Goal: Browse casually: Explore the website without a specific task or goal

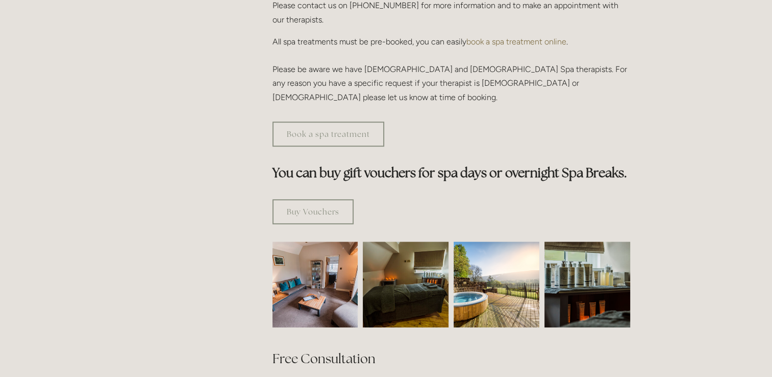
scroll to position [510, 0]
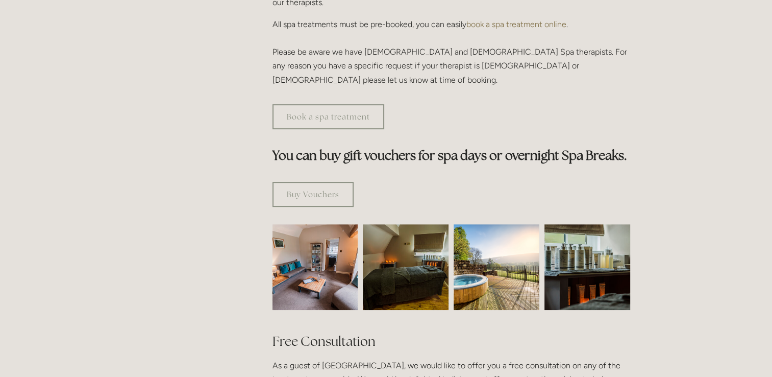
click at [568, 224] on img at bounding box center [587, 267] width 129 height 86
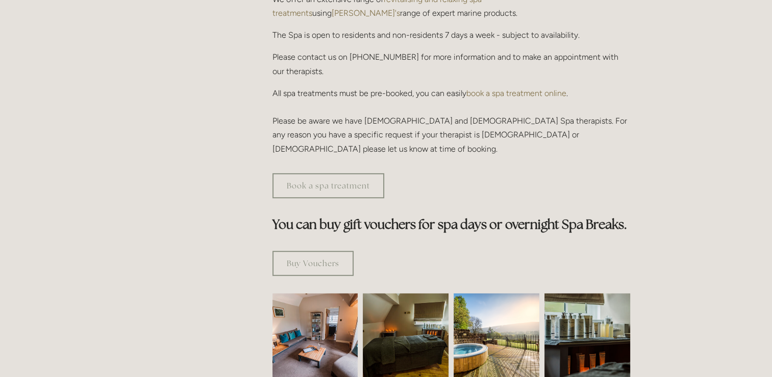
scroll to position [459, 0]
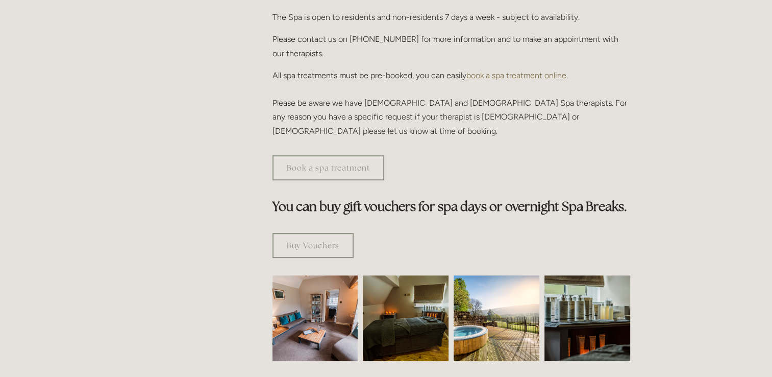
click at [571, 275] on img at bounding box center [587, 318] width 129 height 86
click at [570, 275] on img at bounding box center [587, 318] width 129 height 86
click at [569, 275] on img at bounding box center [587, 318] width 129 height 86
drag, startPoint x: 568, startPoint y: 269, endPoint x: 574, endPoint y: 260, distance: 11.0
click at [568, 275] on img at bounding box center [587, 318] width 129 height 86
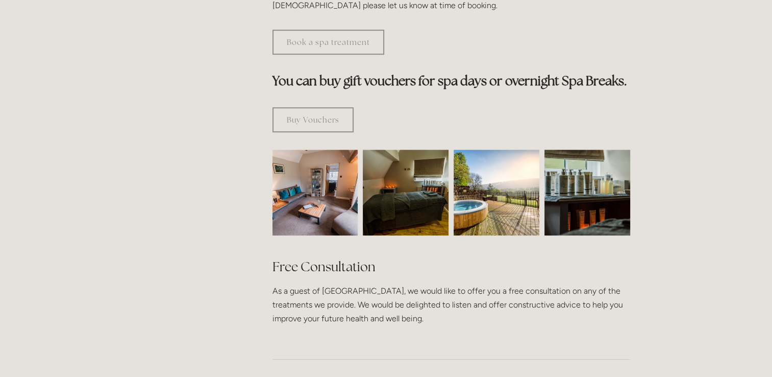
scroll to position [561, 0]
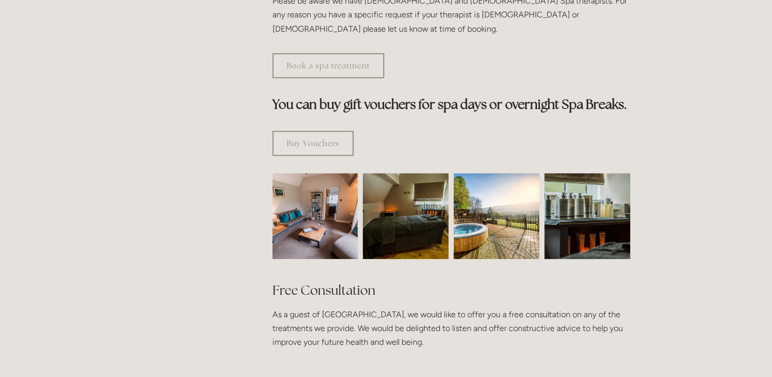
click at [414, 173] on img at bounding box center [405, 216] width 129 height 86
click at [319, 131] on link "Buy Vouchers" at bounding box center [313, 143] width 81 height 25
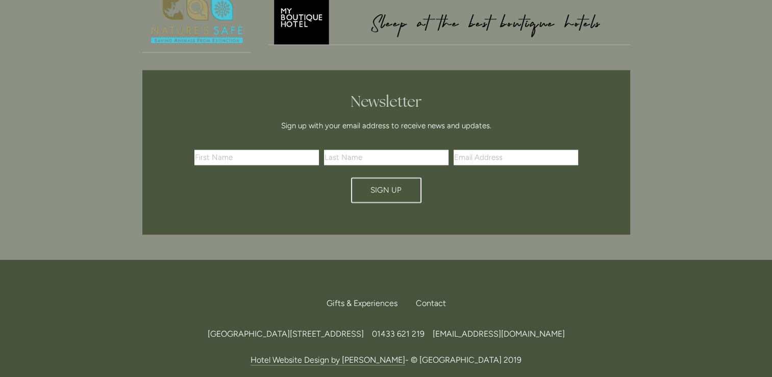
scroll to position [1405, 0]
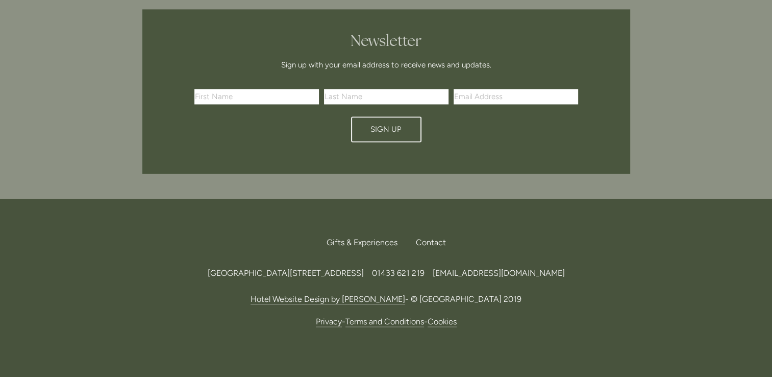
click at [356, 237] on span "Gifts & Experiences" at bounding box center [362, 242] width 71 height 10
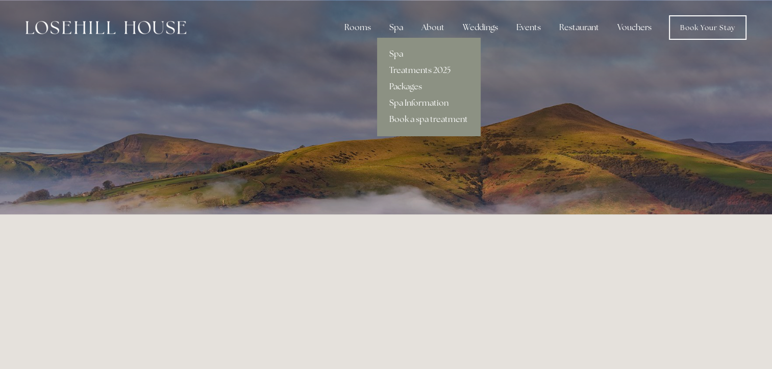
click at [422, 101] on link "Spa Information" at bounding box center [428, 103] width 103 height 16
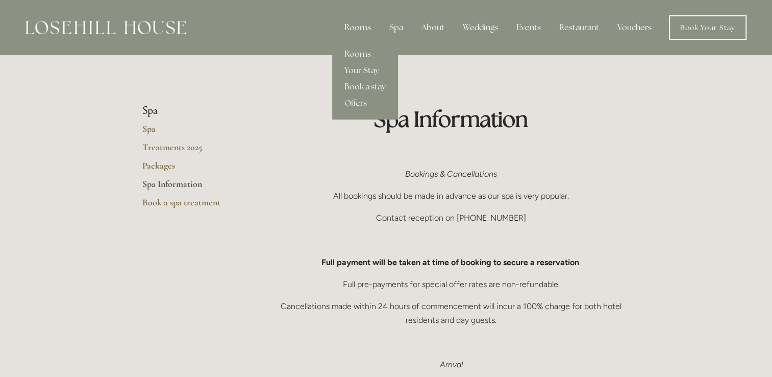
click at [365, 26] on div "Rooms" at bounding box center [357, 27] width 43 height 20
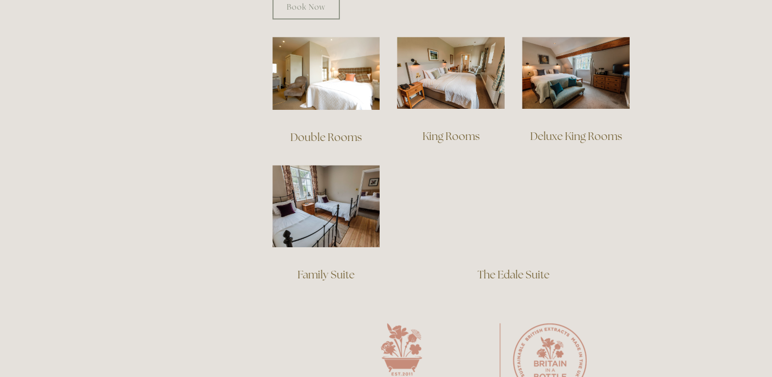
scroll to position [714, 0]
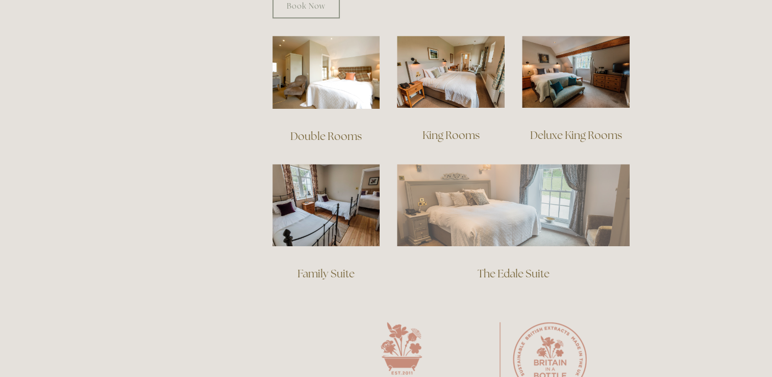
click at [434, 191] on img at bounding box center [513, 205] width 233 height 82
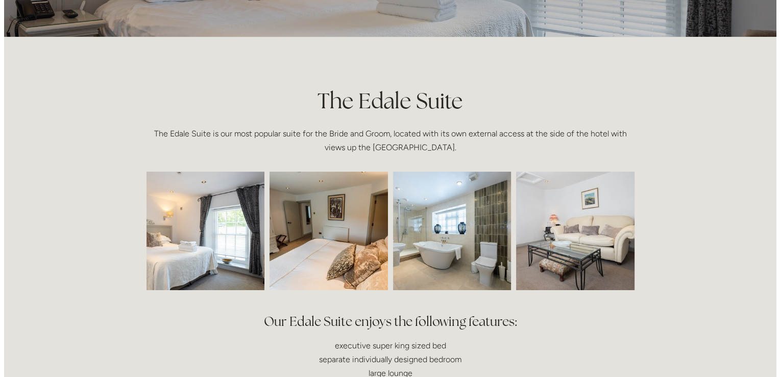
scroll to position [204, 0]
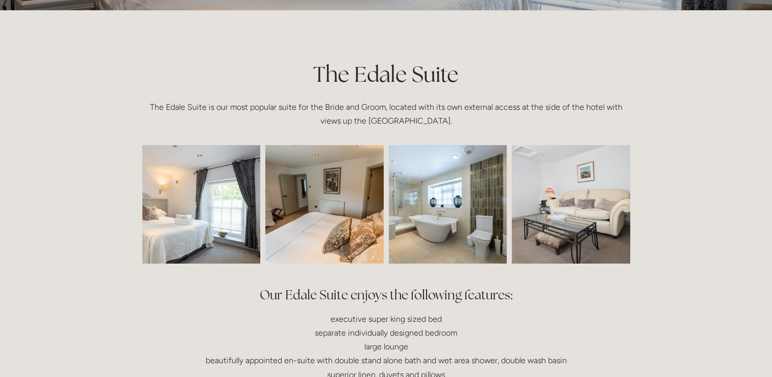
click at [437, 221] on img at bounding box center [448, 204] width 178 height 118
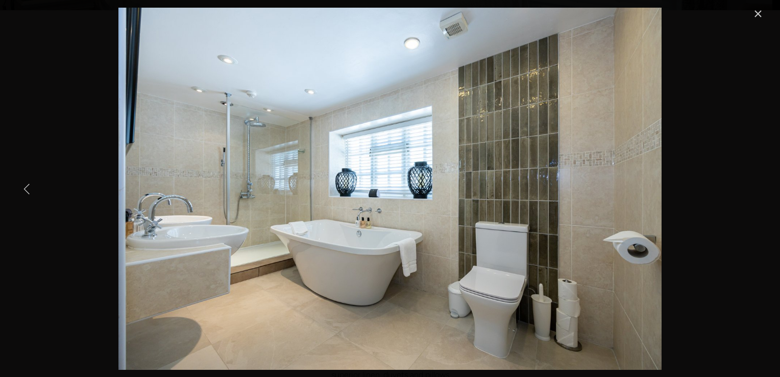
click at [154, 224] on img "Gallery" at bounding box center [389, 189] width 543 height 362
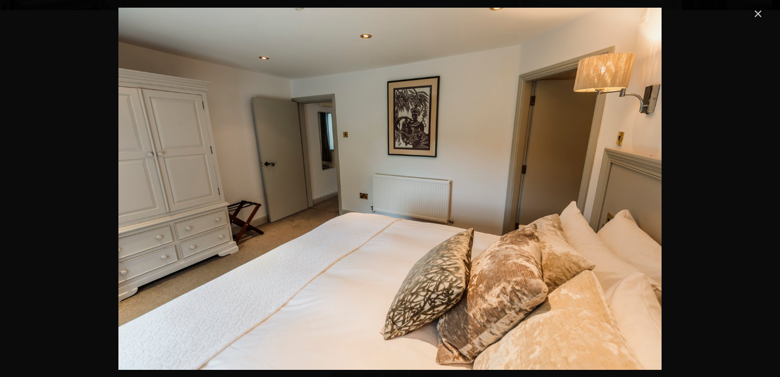
click at [156, 224] on img "Gallery" at bounding box center [389, 189] width 543 height 362
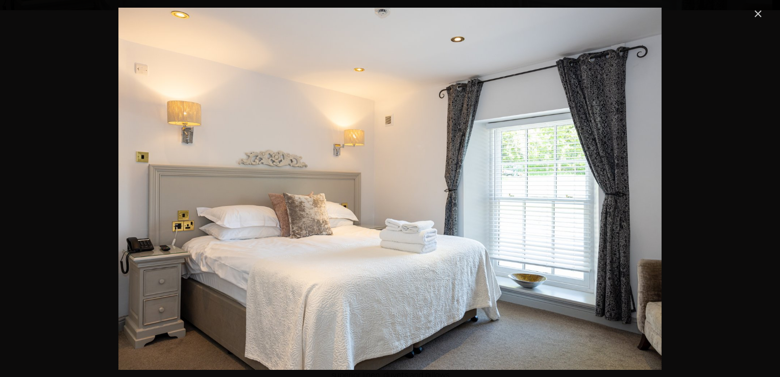
click at [156, 224] on img "Gallery" at bounding box center [389, 189] width 543 height 362
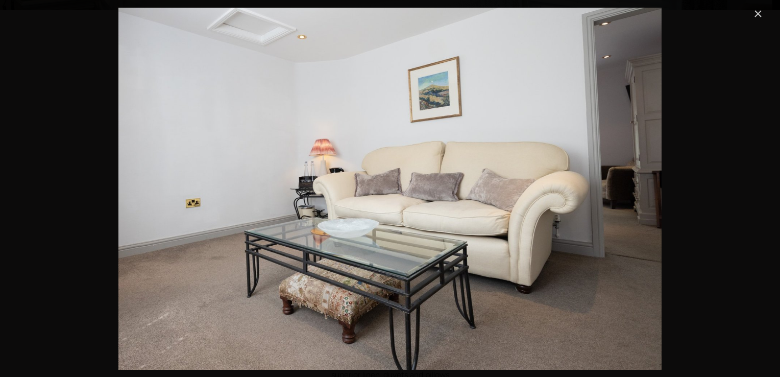
click at [156, 224] on img "Gallery" at bounding box center [389, 189] width 543 height 362
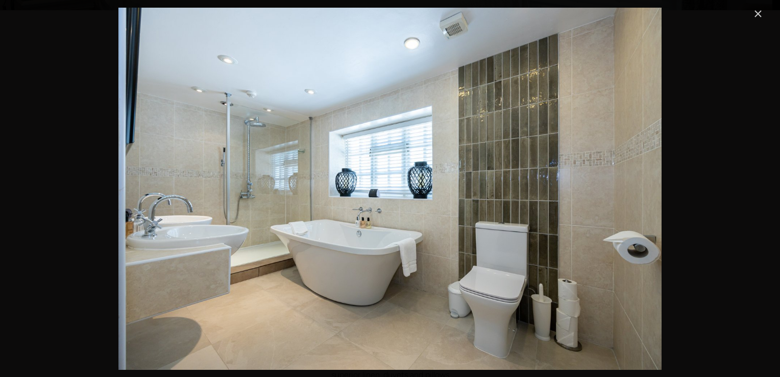
click at [156, 224] on img "Gallery" at bounding box center [389, 189] width 543 height 362
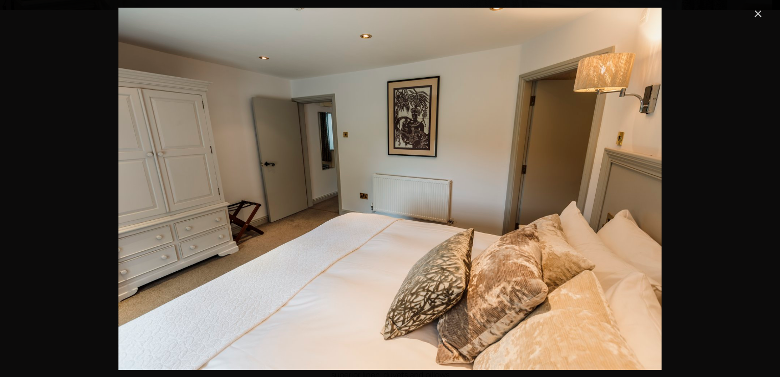
click at [156, 224] on img "Gallery" at bounding box center [389, 189] width 543 height 362
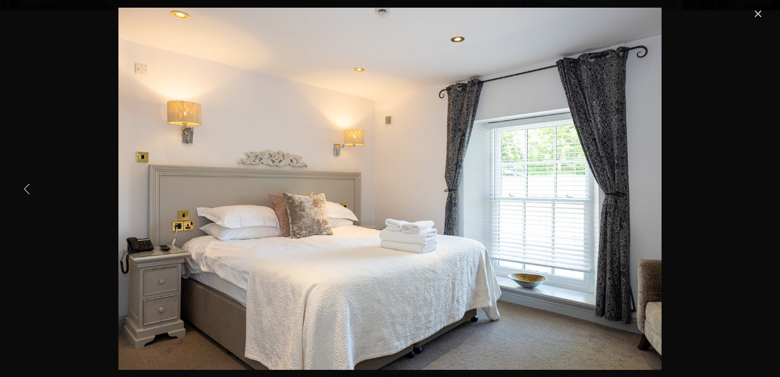
click at [158, 224] on img "Gallery" at bounding box center [389, 189] width 543 height 362
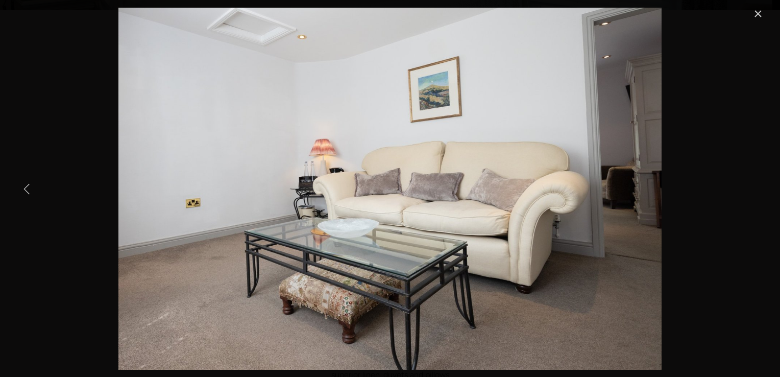
click at [161, 224] on img "Gallery" at bounding box center [389, 189] width 543 height 362
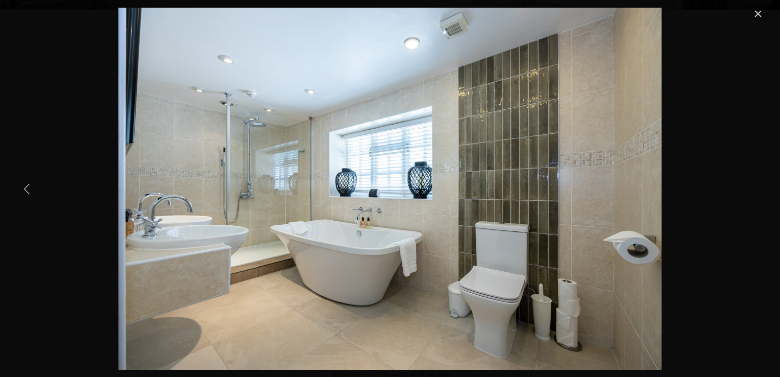
click at [131, 227] on img "Gallery" at bounding box center [389, 189] width 543 height 362
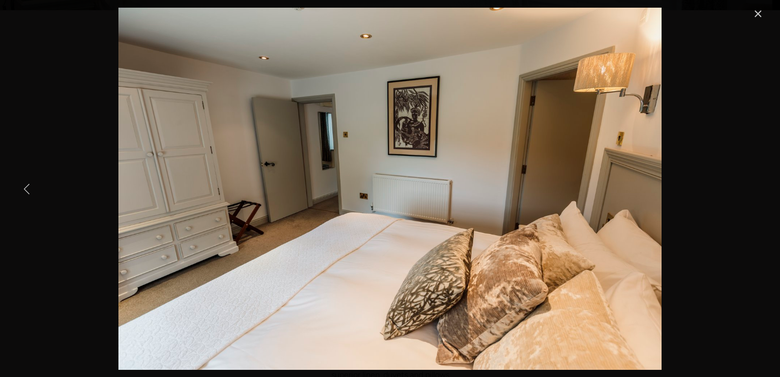
click at [203, 203] on img "Gallery" at bounding box center [389, 189] width 543 height 362
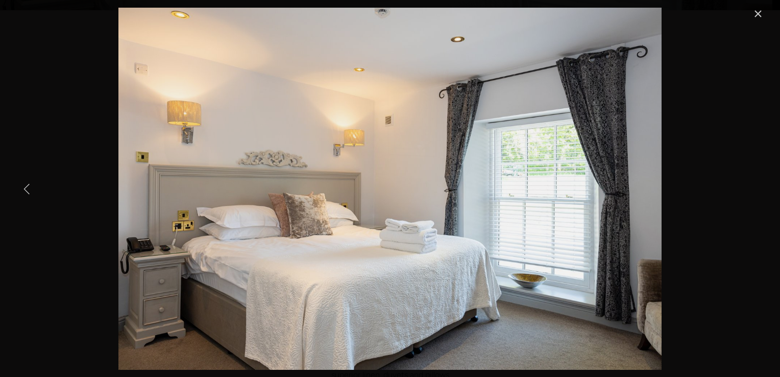
click at [202, 203] on img "Gallery" at bounding box center [389, 189] width 543 height 362
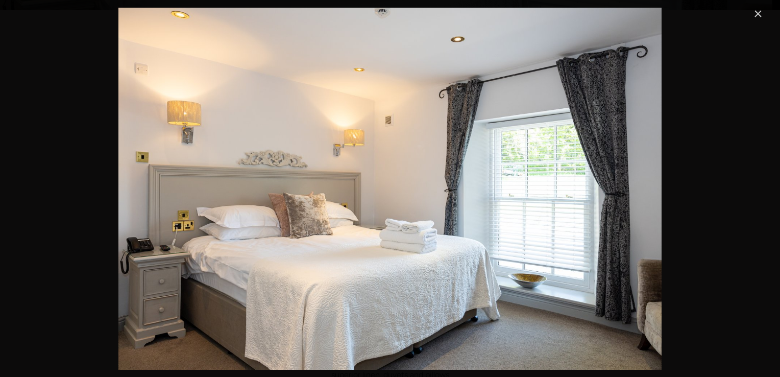
click at [759, 9] on link "Close" at bounding box center [758, 14] width 12 height 12
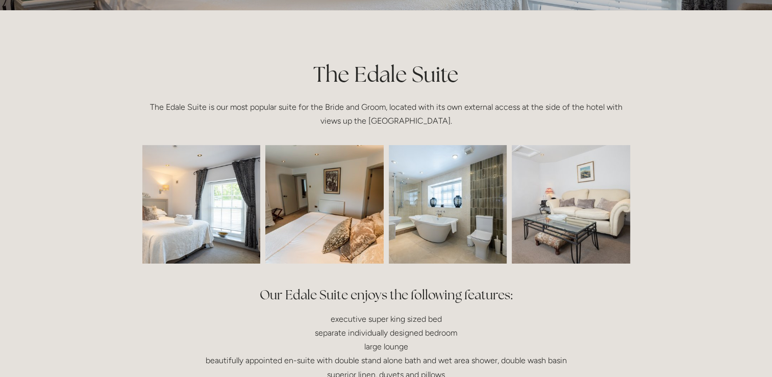
click at [225, 224] on img at bounding box center [178, 204] width 178 height 118
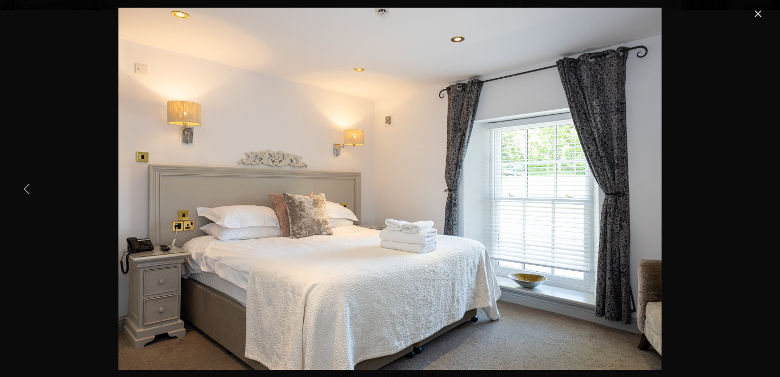
click at [237, 225] on img "Gallery" at bounding box center [389, 189] width 543 height 362
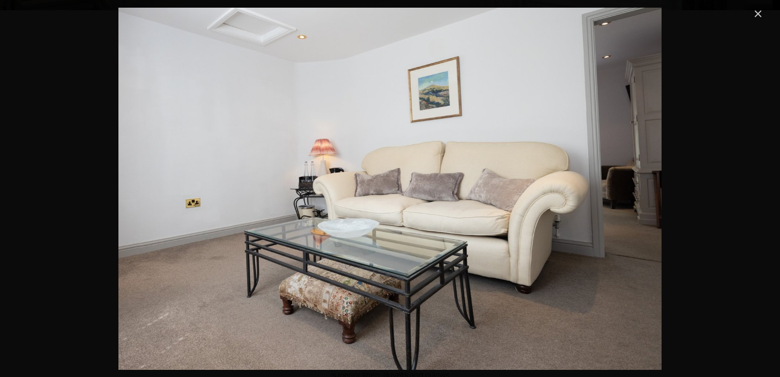
click at [237, 225] on img "Gallery" at bounding box center [389, 189] width 543 height 362
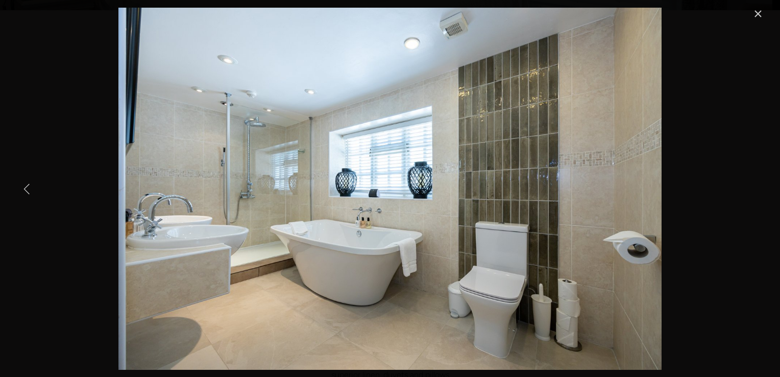
click at [375, 229] on img "Gallery" at bounding box center [389, 189] width 543 height 362
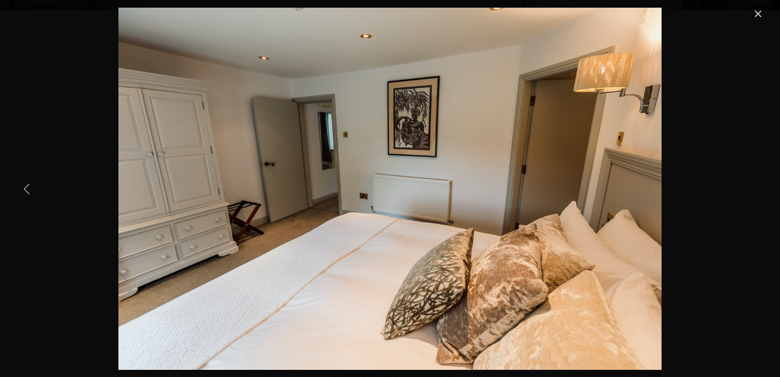
click at [36, 188] on link "Previous Item" at bounding box center [27, 188] width 22 height 22
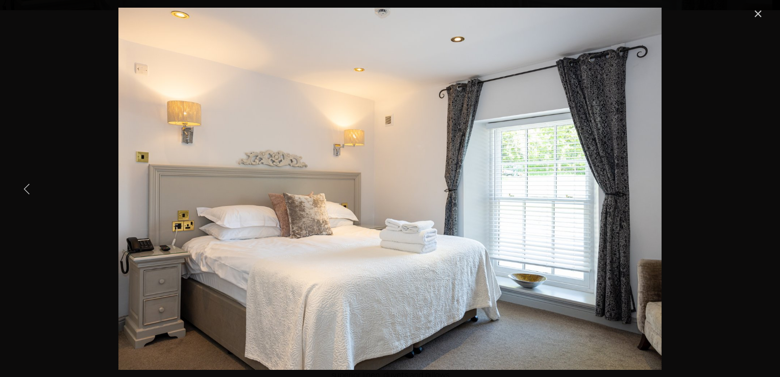
click at [54, 185] on div "Gallery" at bounding box center [390, 189] width 749 height 362
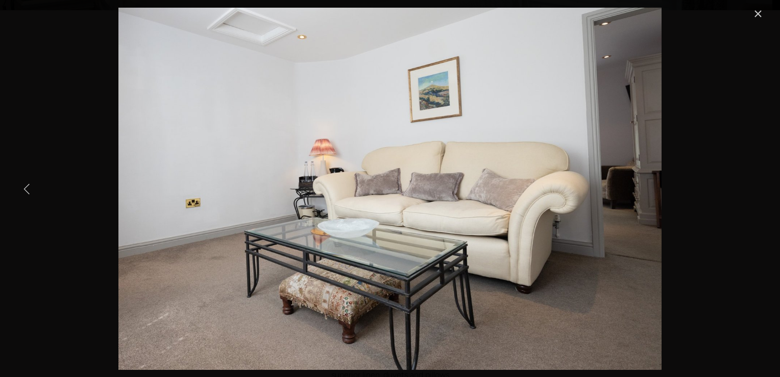
click at [54, 185] on div "Gallery" at bounding box center [390, 189] width 749 height 362
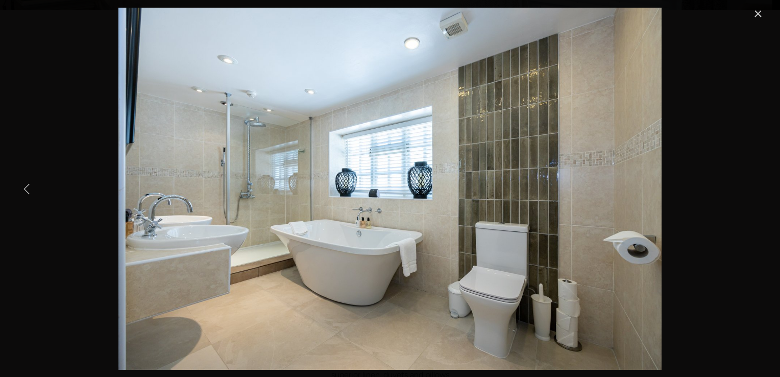
click at [365, 222] on img "Gallery" at bounding box center [389, 189] width 543 height 362
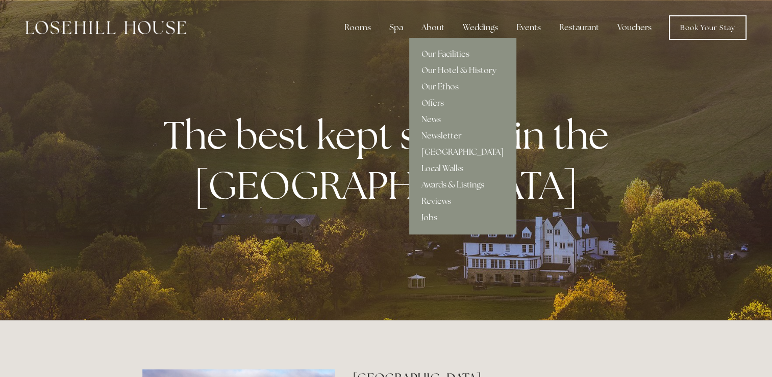
click at [428, 52] on link "Our Facilities" at bounding box center [462, 54] width 107 height 16
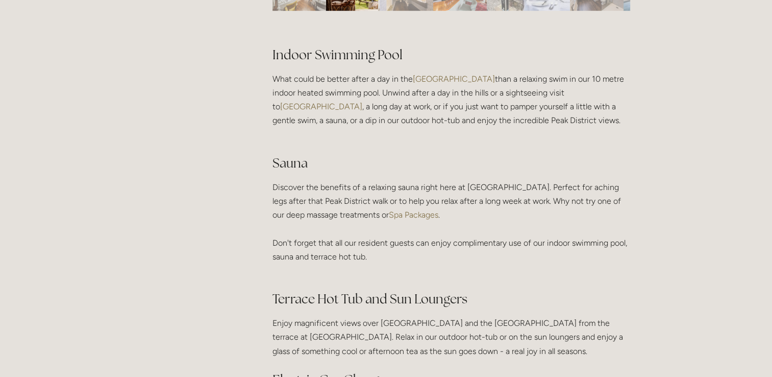
scroll to position [459, 0]
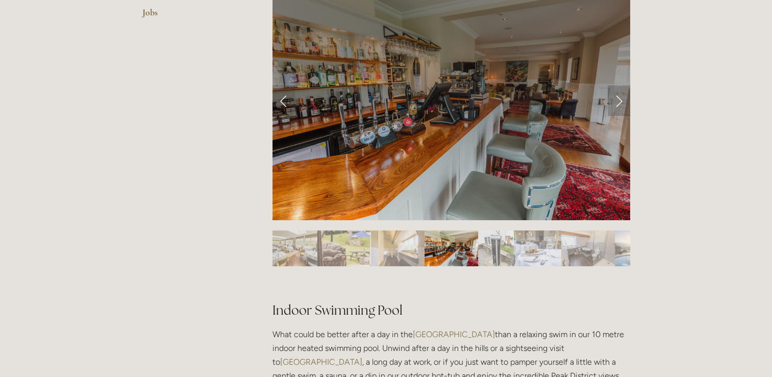
click at [620, 93] on link "Next Slide" at bounding box center [619, 100] width 22 height 31
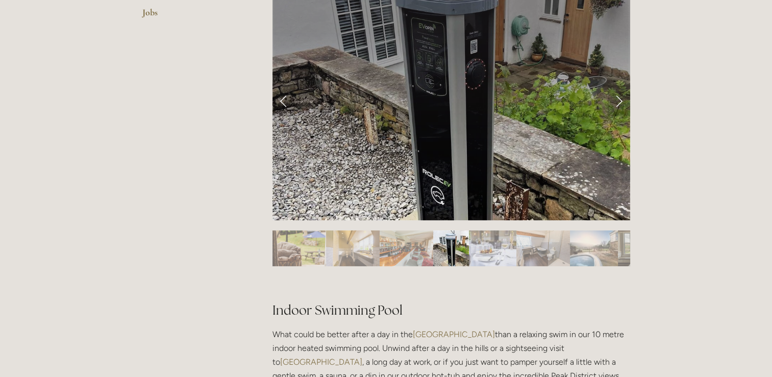
click at [621, 97] on link "Next Slide" at bounding box center [619, 100] width 22 height 31
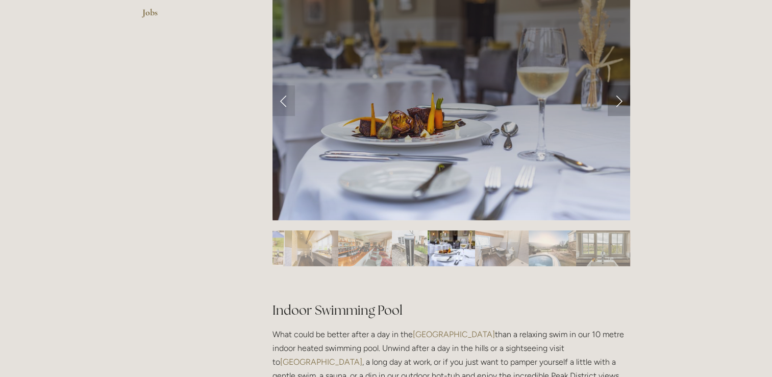
click at [622, 97] on link "Next Slide" at bounding box center [619, 100] width 22 height 31
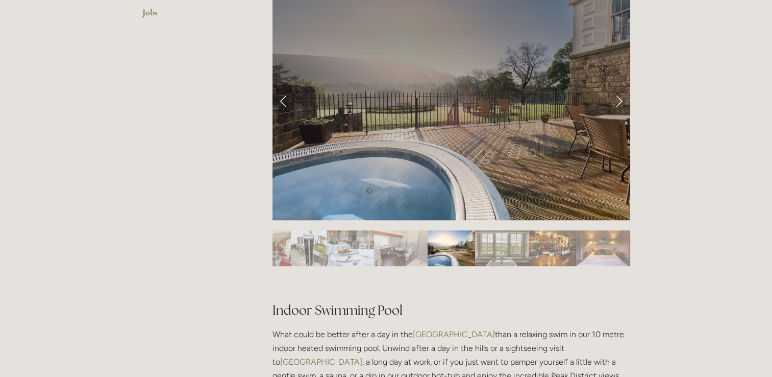
click at [298, 254] on div at bounding box center [452, 254] width 358 height 0
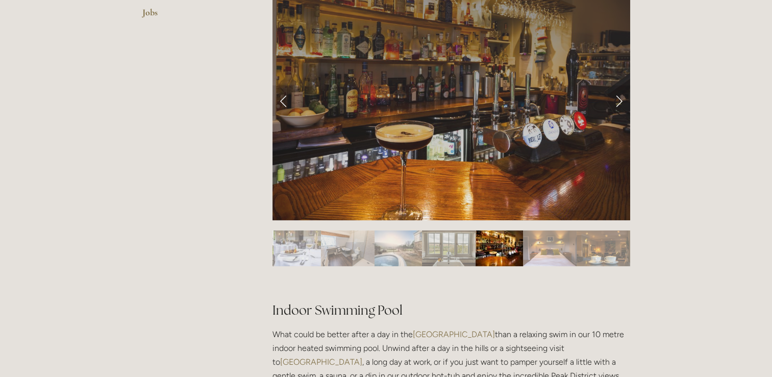
drag, startPoint x: 384, startPoint y: 166, endPoint x: 370, endPoint y: 174, distance: 15.5
click at [378, 254] on div at bounding box center [452, 254] width 358 height 0
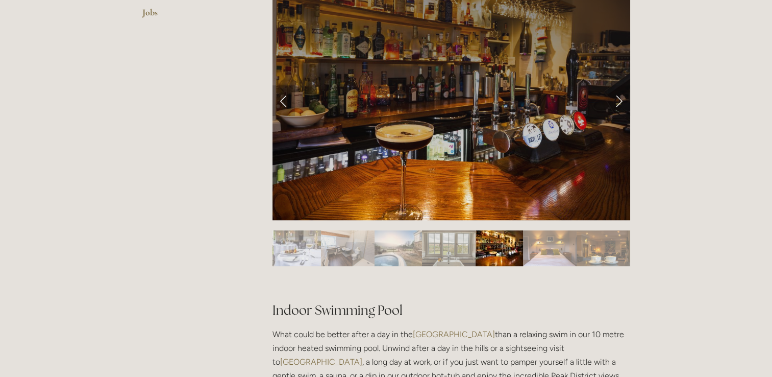
click at [284, 101] on link "Previous Slide" at bounding box center [284, 100] width 22 height 31
click at [614, 96] on link "Next Slide" at bounding box center [619, 100] width 22 height 31
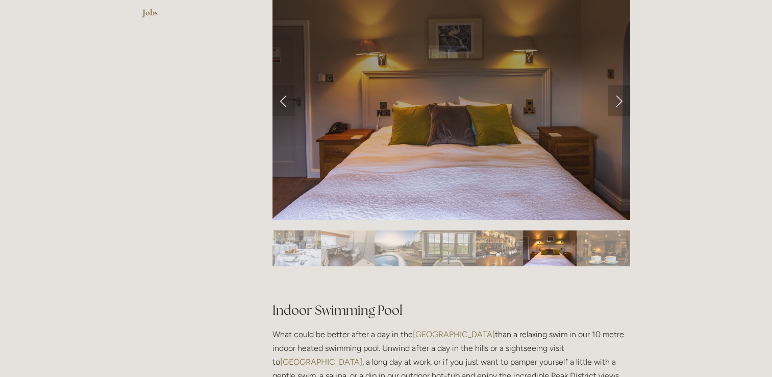
click at [614, 97] on link "Next Slide" at bounding box center [619, 100] width 22 height 31
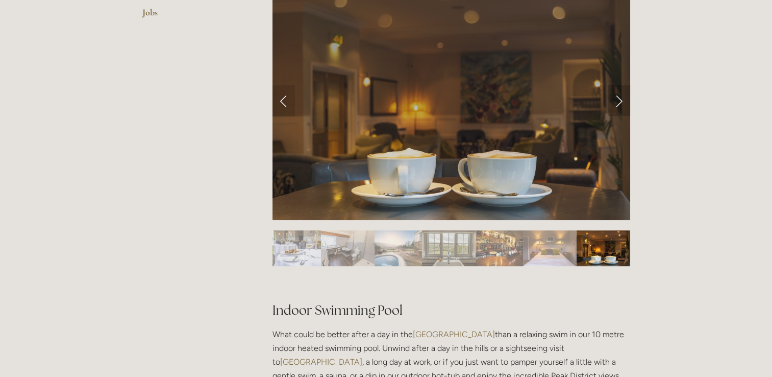
click at [614, 97] on link "Next Slide" at bounding box center [619, 100] width 22 height 31
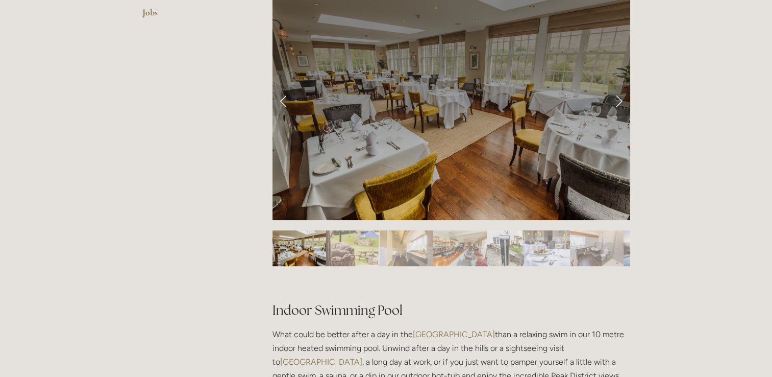
click at [614, 97] on link "Next Slide" at bounding box center [619, 100] width 22 height 31
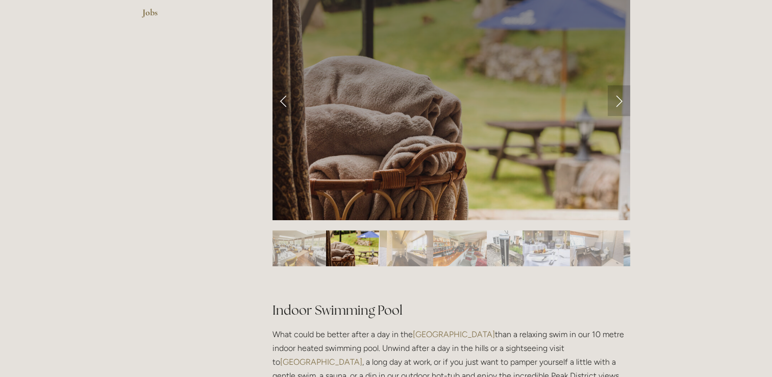
click at [614, 98] on link "Next Slide" at bounding box center [619, 100] width 22 height 31
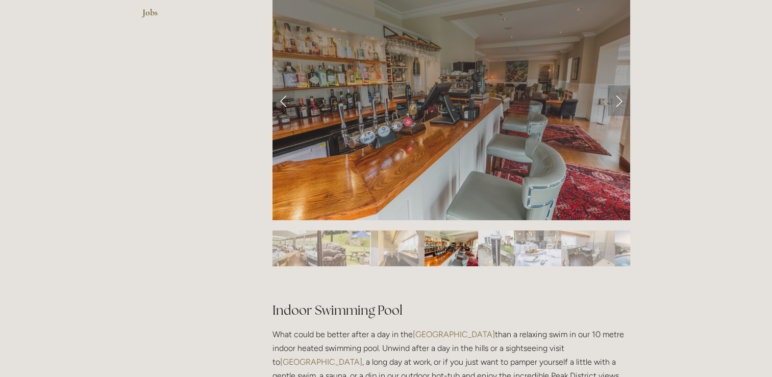
click at [614, 98] on link "Next Slide" at bounding box center [619, 100] width 22 height 31
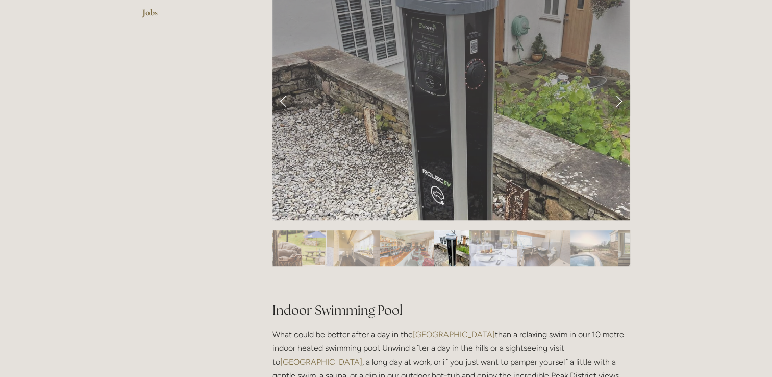
click at [614, 98] on link "Next Slide" at bounding box center [619, 100] width 22 height 31
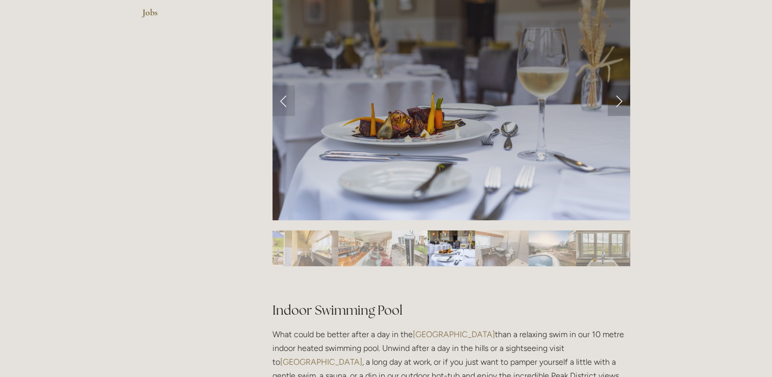
click at [614, 100] on link "Next Slide" at bounding box center [619, 100] width 22 height 31
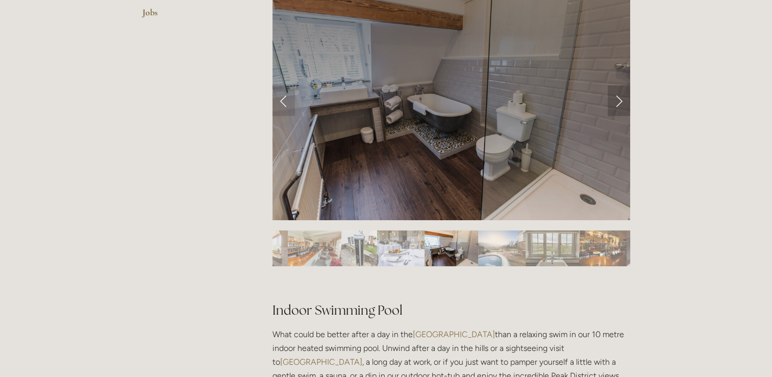
click at [614, 100] on link "Next Slide" at bounding box center [619, 100] width 22 height 31
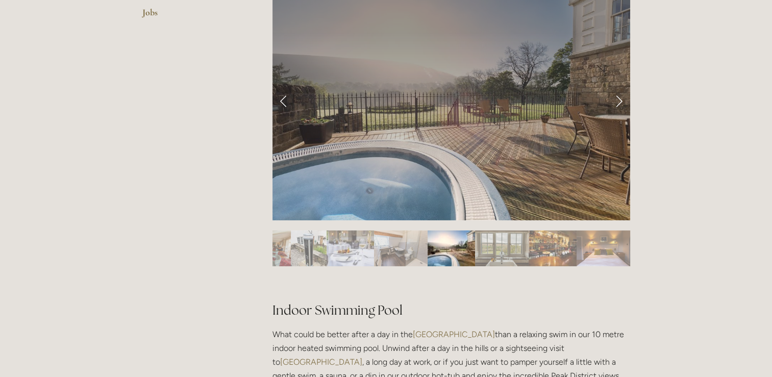
click at [613, 101] on link "Next Slide" at bounding box center [619, 100] width 22 height 31
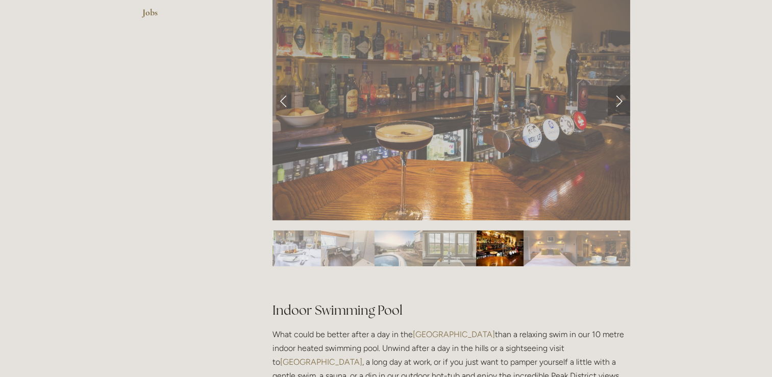
click at [613, 101] on link "Next Slide" at bounding box center [619, 100] width 22 height 31
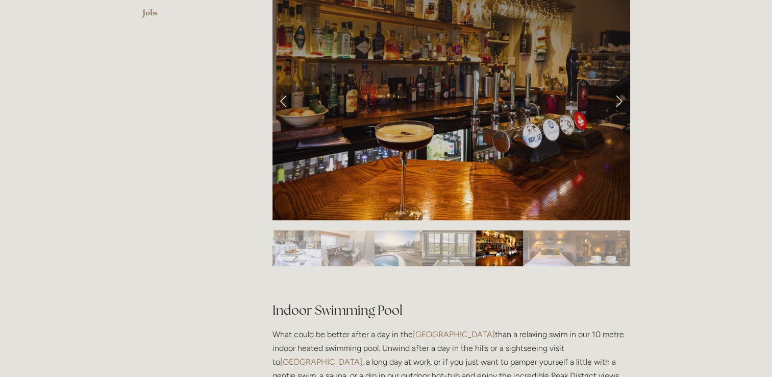
click at [613, 102] on link "Next Slide" at bounding box center [619, 100] width 22 height 31
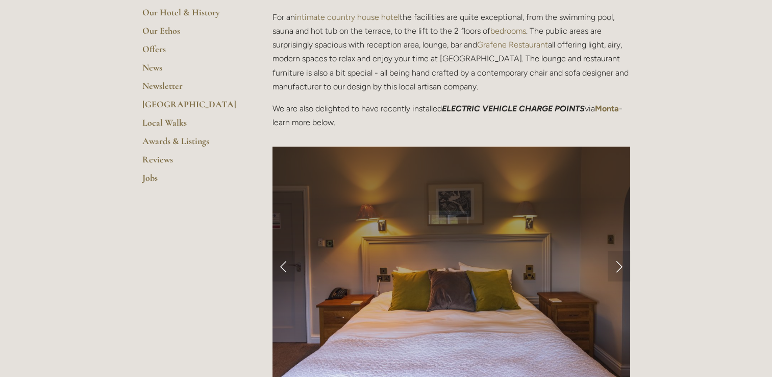
scroll to position [255, 0]
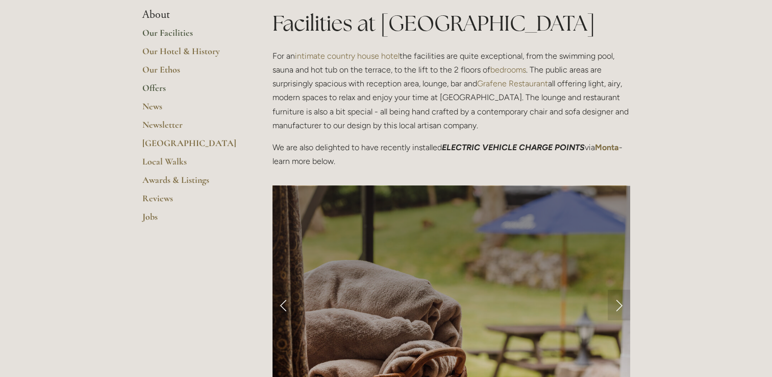
click at [163, 87] on link "Offers" at bounding box center [190, 91] width 97 height 18
